Goal: Check status

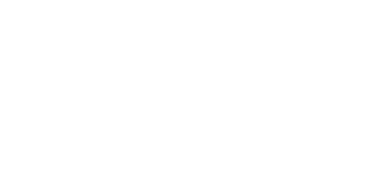
click at [81, 94] on button "Linked Orders" at bounding box center [52, 99] width 58 height 15
click at [57, 83] on div "Tracking" at bounding box center [48, 84] width 17 height 6
click at [81, 57] on button "Collaborate" at bounding box center [52, 53] width 58 height 15
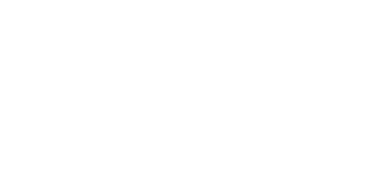
click at [38, 86] on div at bounding box center [33, 84] width 9 height 6
click at [391, 193] on div "Order details Collaborate Checklists 0/0 Tracking Linked Orders Timeline Order …" at bounding box center [195, 97] width 391 height 194
click at [327, 31] on button "Close" at bounding box center [316, 34] width 22 height 10
